Goal: Entertainment & Leisure: Consume media (video, audio)

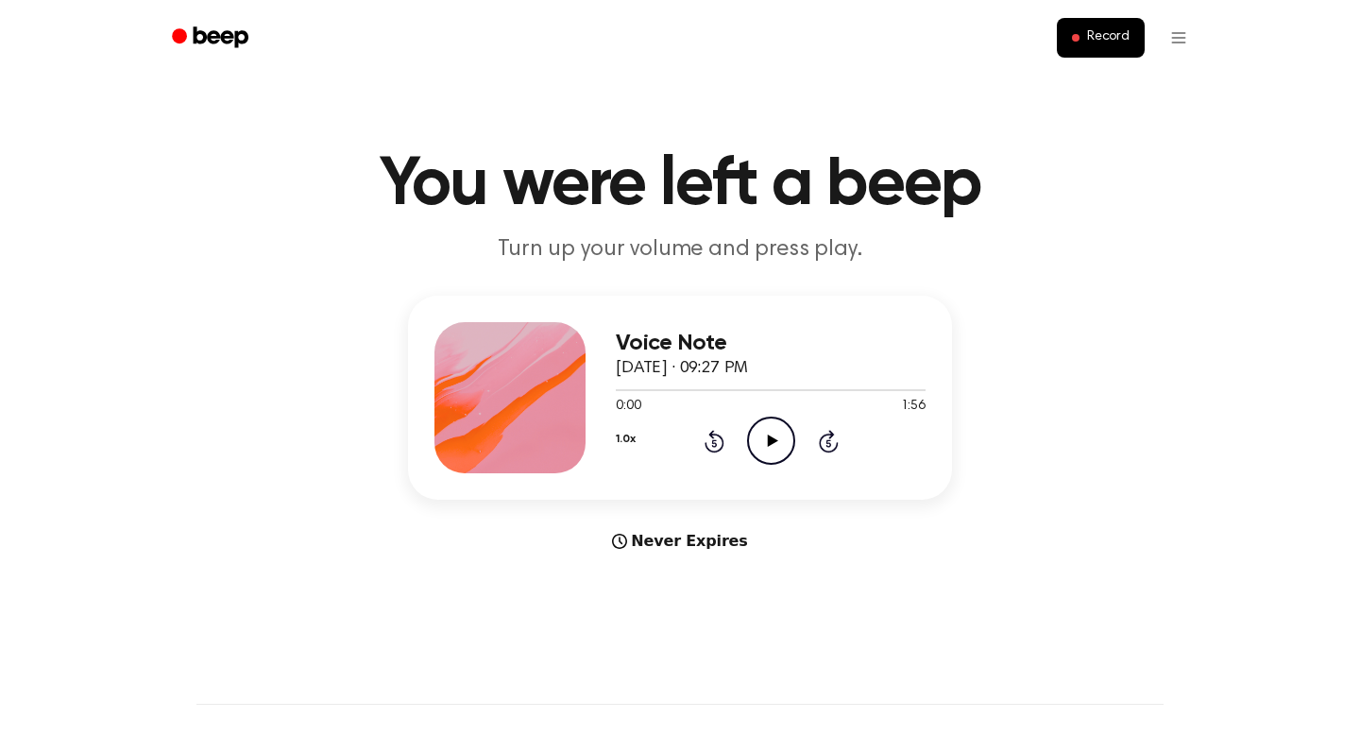
click at [735, 445] on div "1.0x Rewind 5 seconds Play Audio Skip 5 seconds" at bounding box center [771, 441] width 310 height 48
click at [761, 445] on icon "Play Audio" at bounding box center [771, 441] width 48 height 48
click at [773, 452] on icon "Pause Audio" at bounding box center [771, 441] width 48 height 48
click at [760, 460] on circle at bounding box center [771, 441] width 46 height 46
click at [626, 392] on div at bounding box center [771, 389] width 310 height 15
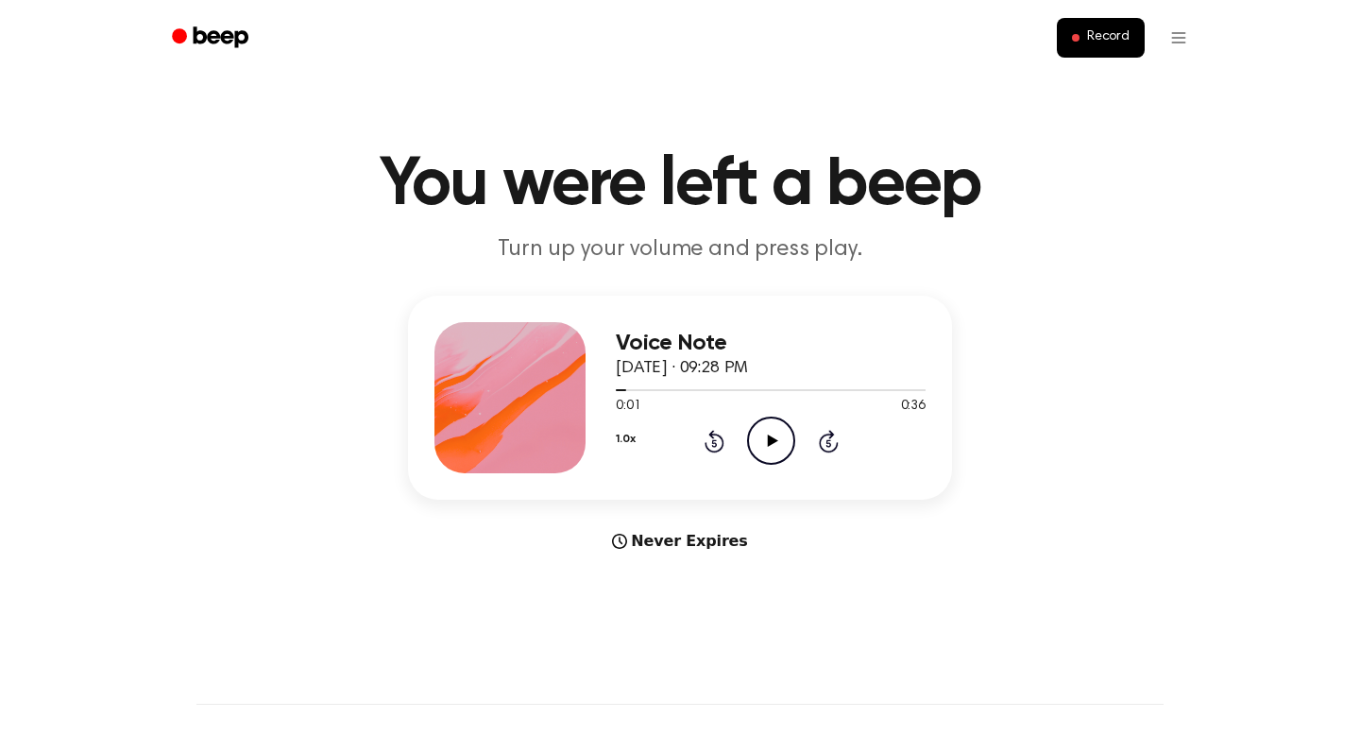
click at [783, 434] on icon "Play Audio" at bounding box center [771, 441] width 48 height 48
click at [776, 446] on icon "Pause Audio" at bounding box center [771, 441] width 48 height 48
click at [801, 389] on div at bounding box center [761, 390] width 291 height 2
click at [752, 431] on icon "Play Audio" at bounding box center [771, 441] width 48 height 48
click at [766, 433] on icon "Pause Audio" at bounding box center [771, 441] width 48 height 48
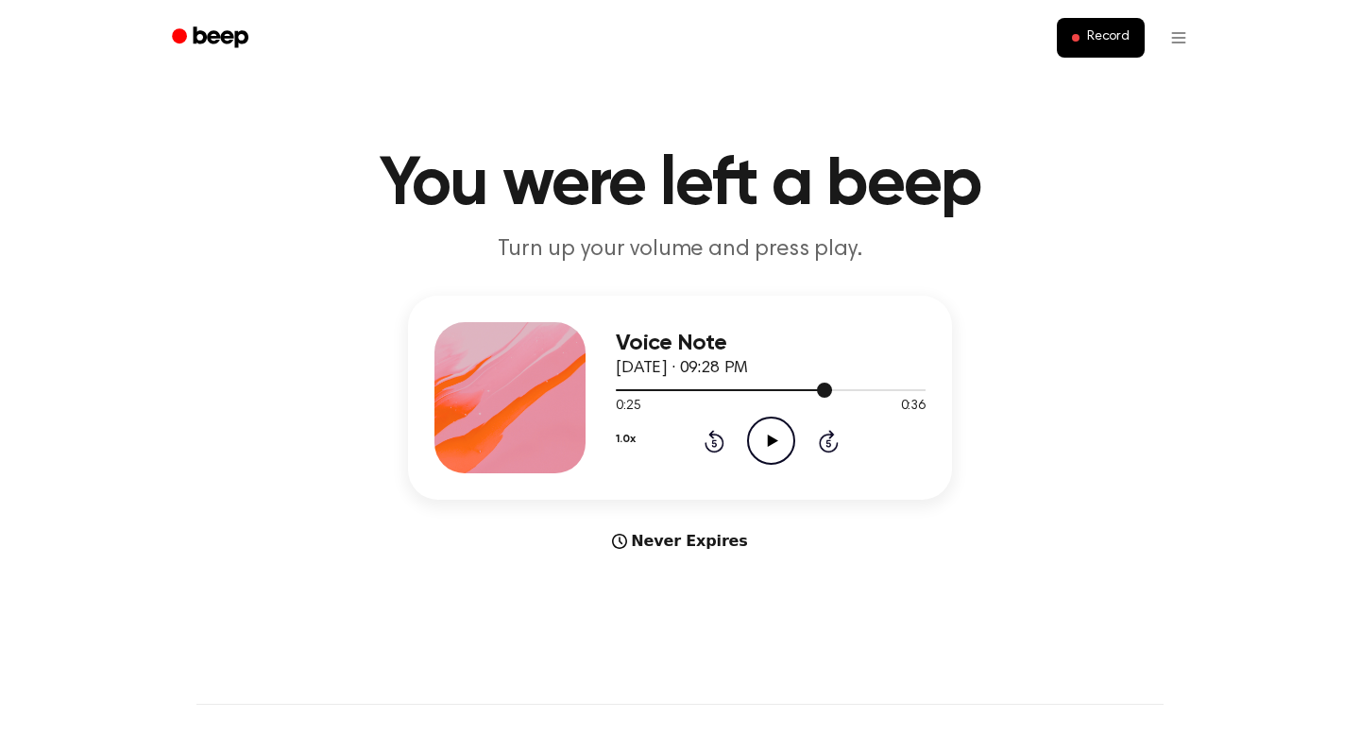
click at [749, 392] on div at bounding box center [771, 389] width 310 height 15
click at [770, 449] on icon "Play Audio" at bounding box center [771, 441] width 48 height 48
click at [770, 449] on icon "Pause Audio" at bounding box center [771, 441] width 48 height 48
click at [768, 454] on icon "Play Audio" at bounding box center [771, 441] width 48 height 48
click at [768, 454] on icon "Pause Audio" at bounding box center [771, 441] width 48 height 48
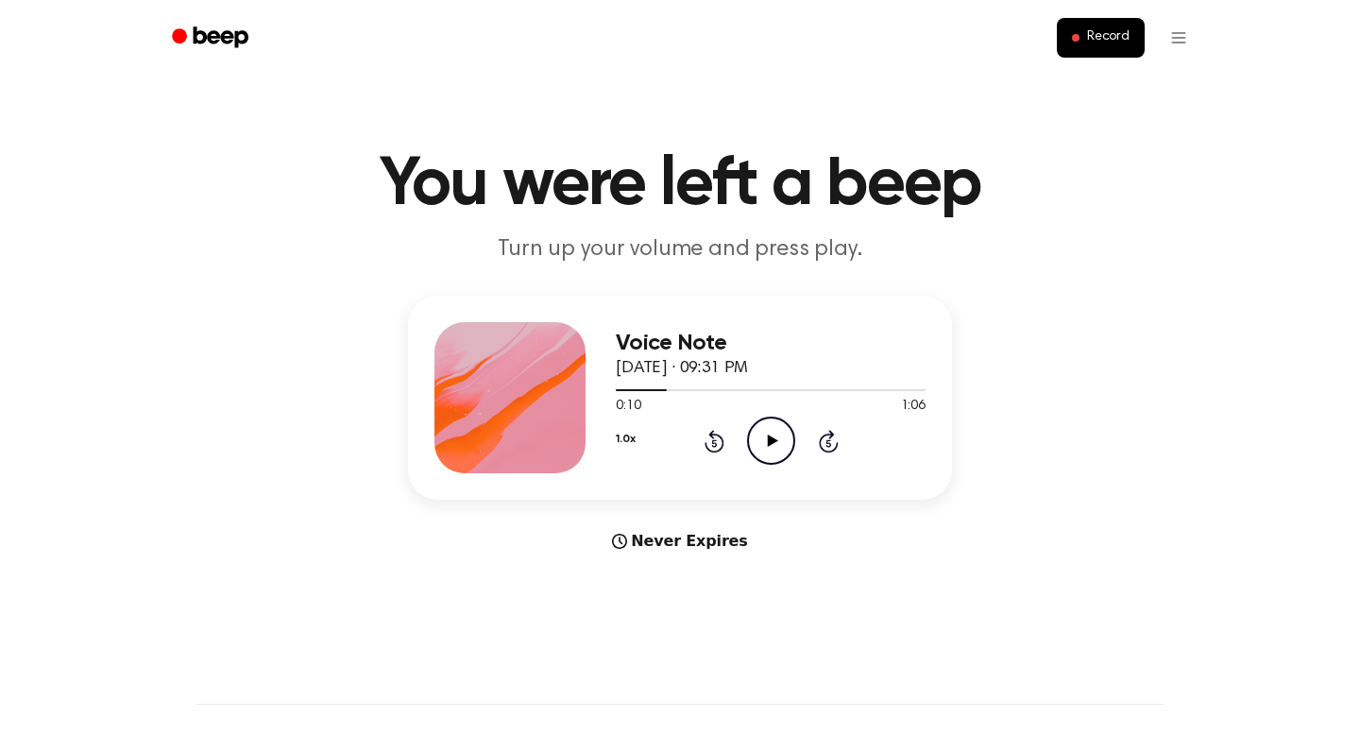
click at [767, 451] on icon "Play Audio" at bounding box center [771, 441] width 48 height 48
click at [766, 436] on icon "Pause Audio" at bounding box center [771, 441] width 48 height 48
click at [766, 436] on icon "Play Audio" at bounding box center [771, 441] width 48 height 48
click at [630, 390] on div at bounding box center [670, 390] width 108 height 2
click at [776, 431] on icon "Pause Audio" at bounding box center [771, 441] width 48 height 48
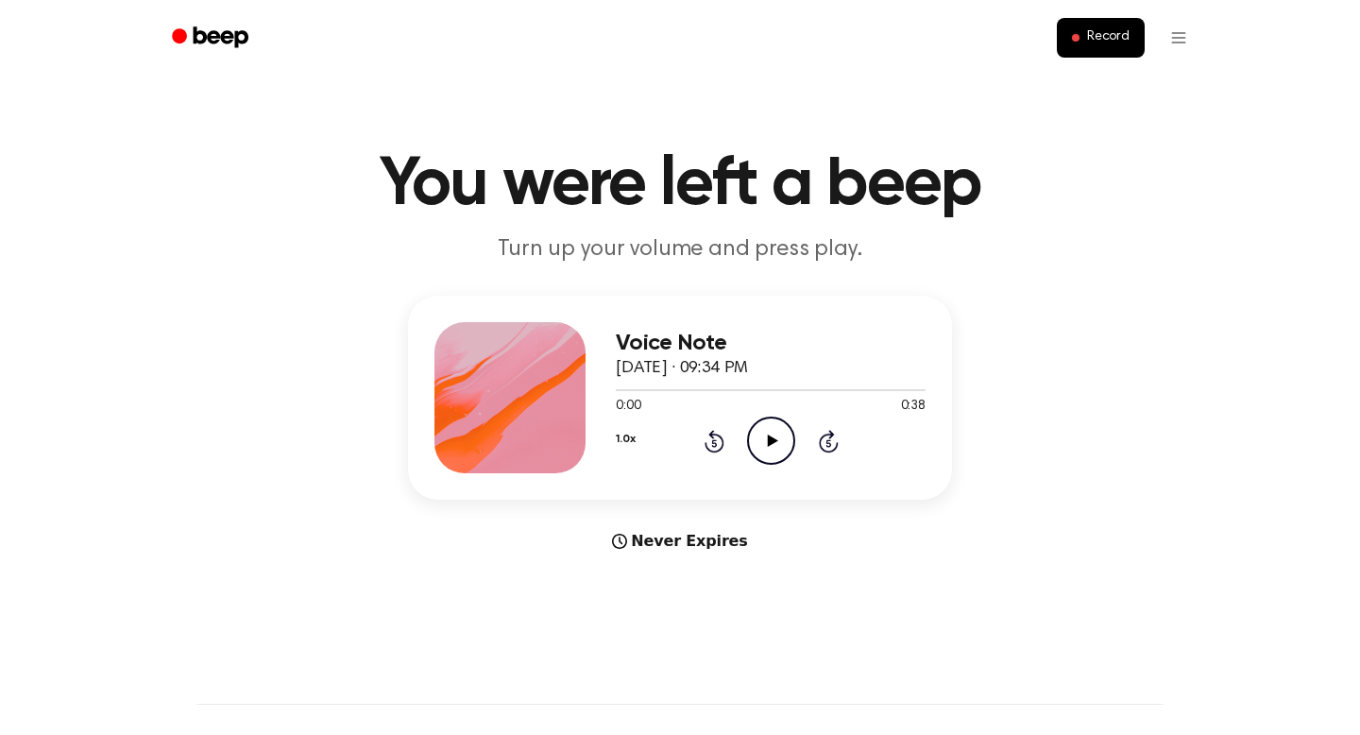
click at [780, 437] on icon "Play Audio" at bounding box center [771, 441] width 48 height 48
click at [769, 448] on icon "Pause Audio" at bounding box center [771, 441] width 48 height 48
